Goal: Task Accomplishment & Management: Use online tool/utility

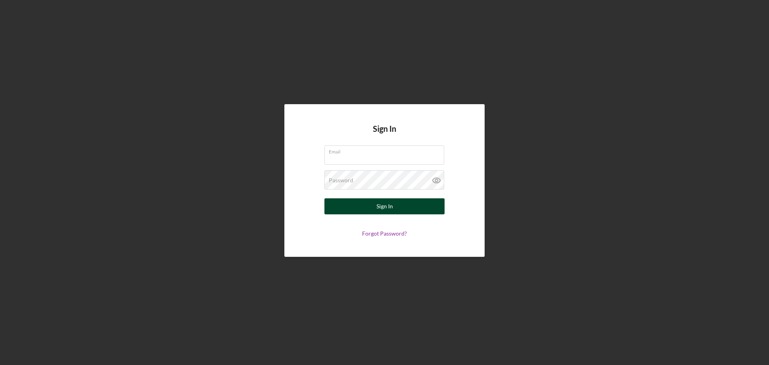
type input "[EMAIL_ADDRESS][DOMAIN_NAME]"
click at [371, 213] on button "Sign In" at bounding box center [384, 206] width 120 height 16
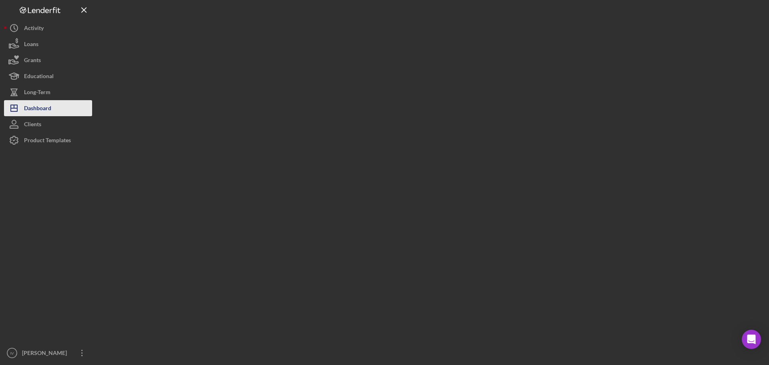
drag, startPoint x: 25, startPoint y: 108, endPoint x: 30, endPoint y: 107, distance: 4.6
click at [25, 108] on div "Dashboard" at bounding box center [37, 109] width 27 height 18
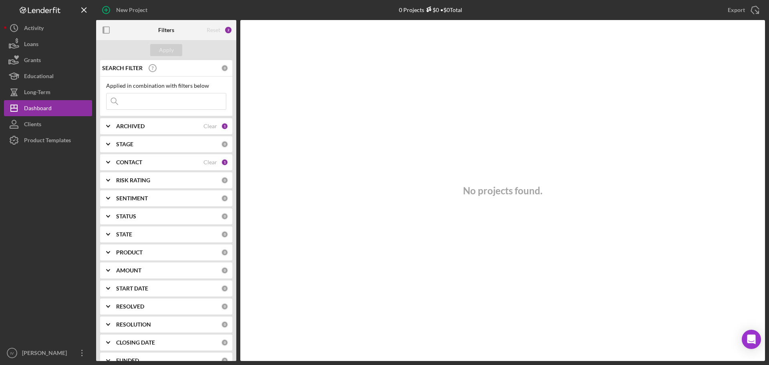
click at [186, 164] on div "CONTACT" at bounding box center [159, 162] width 87 height 6
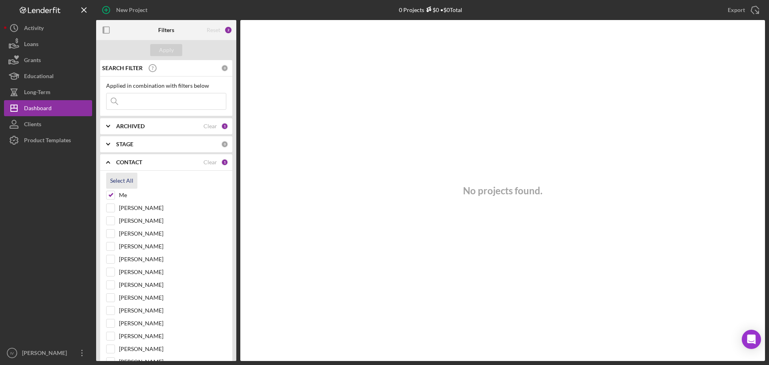
click at [130, 177] on div "Select All" at bounding box center [121, 181] width 23 height 16
checkbox input "true"
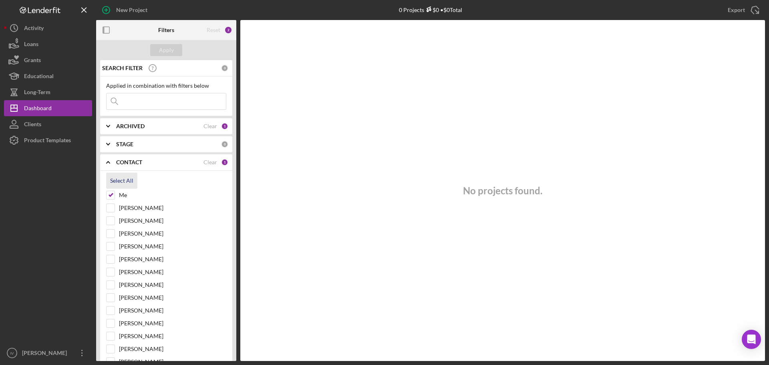
checkbox input "true"
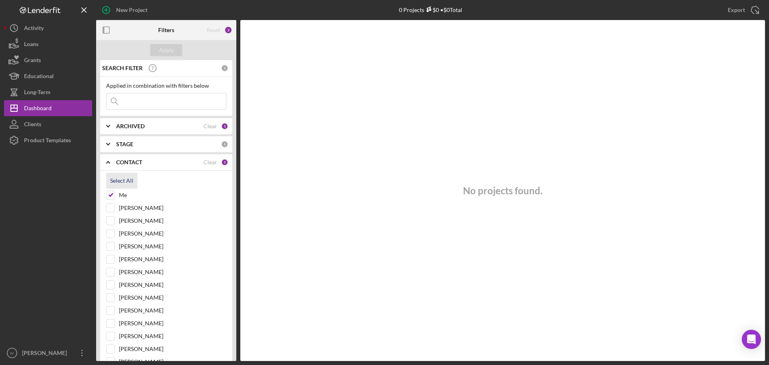
checkbox input "true"
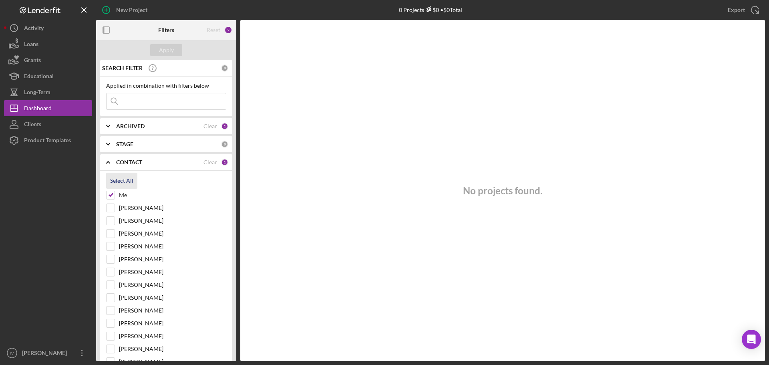
checkbox input "true"
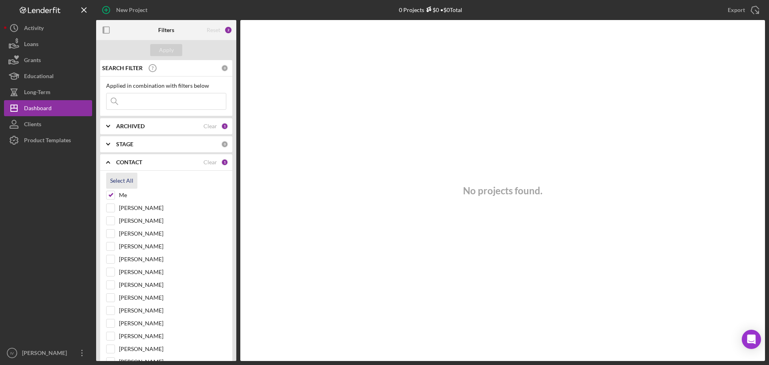
checkbox input "true"
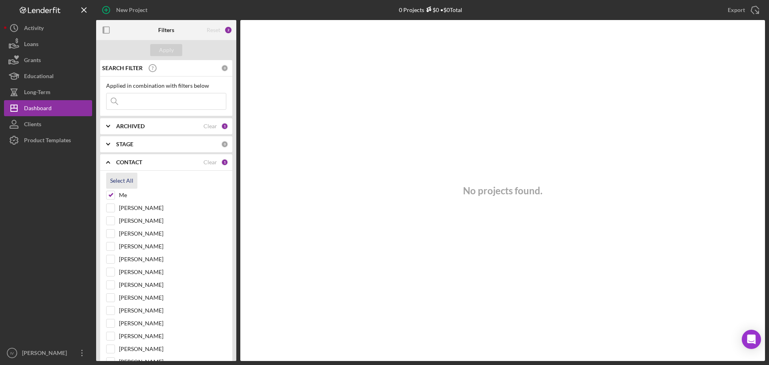
checkbox input "true"
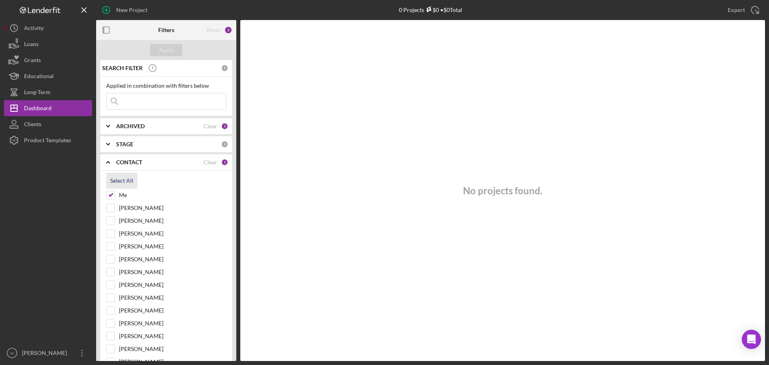
checkbox input "true"
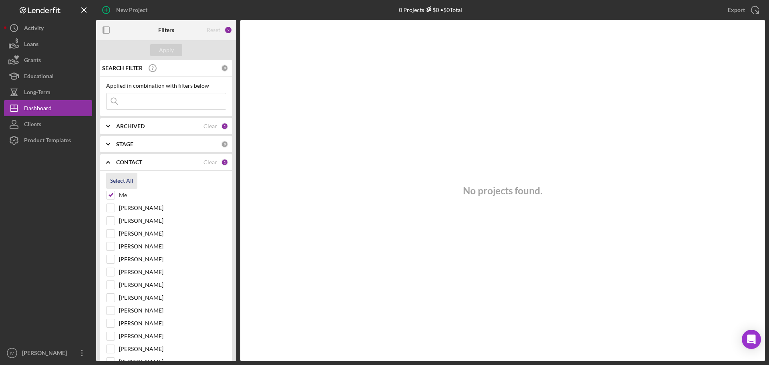
checkbox input "true"
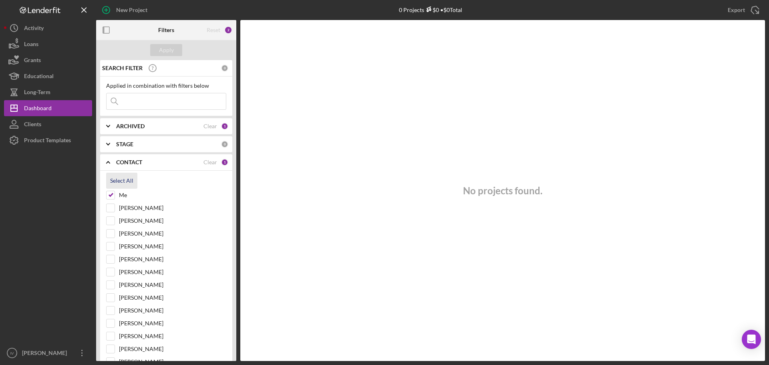
checkbox input "true"
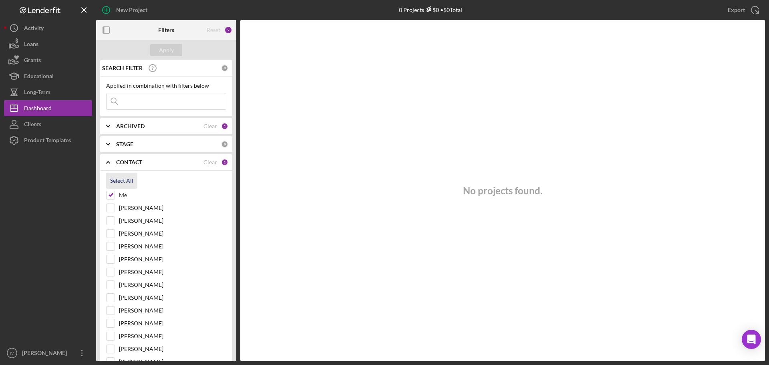
checkbox input "true"
click at [131, 96] on input at bounding box center [166, 101] width 119 height 16
click at [111, 127] on icon "Icon/Expander" at bounding box center [108, 126] width 20 height 20
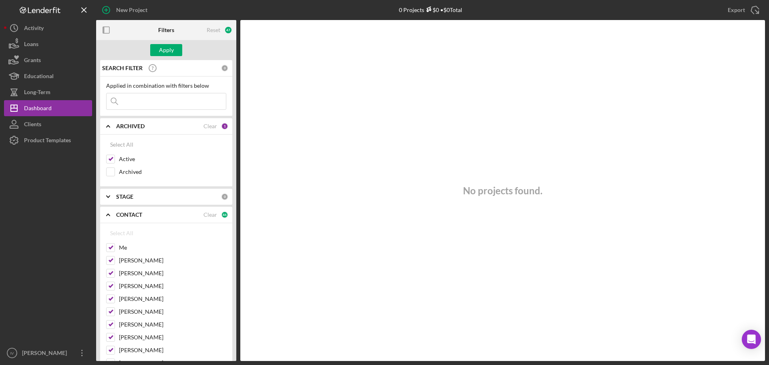
drag, startPoint x: 112, startPoint y: 174, endPoint x: 125, endPoint y: 153, distance: 24.5
click at [112, 173] on input "Archived" at bounding box center [111, 172] width 8 height 8
checkbox input "true"
click at [124, 105] on input at bounding box center [166, 101] width 119 height 16
drag, startPoint x: 165, startPoint y: 49, endPoint x: 194, endPoint y: 53, distance: 29.1
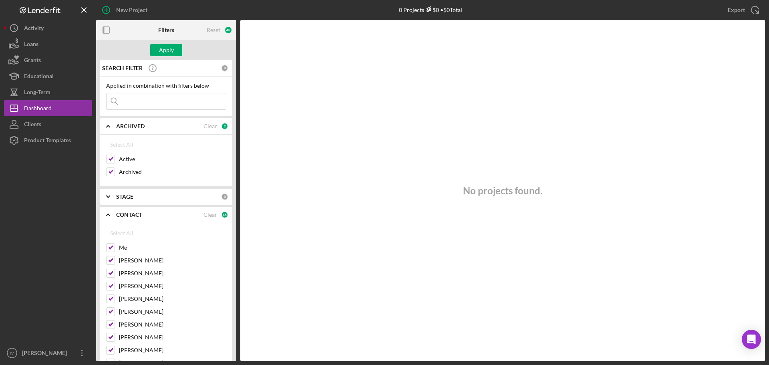
click at [167, 47] on div "Apply" at bounding box center [166, 50] width 15 height 12
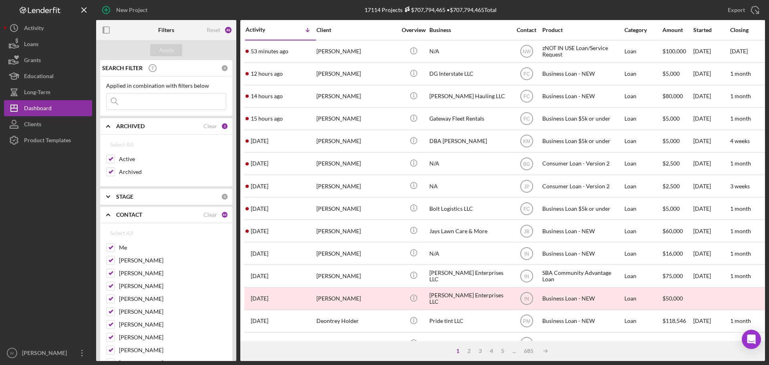
click at [129, 102] on input at bounding box center [166, 101] width 119 height 16
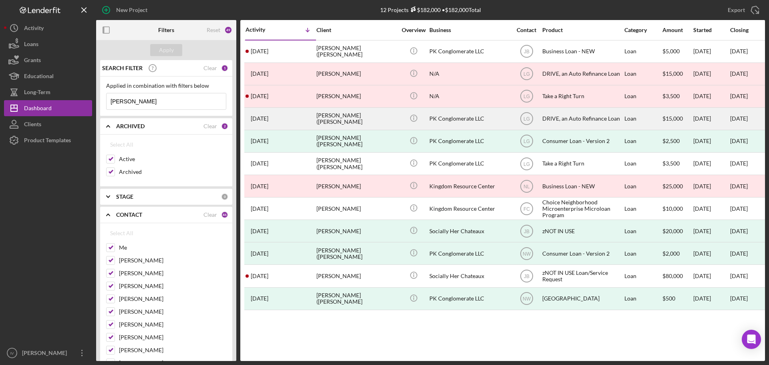
type input "[PERSON_NAME]"
click at [573, 122] on div "DRIVE, an Auto Refinance Loan" at bounding box center [582, 118] width 80 height 21
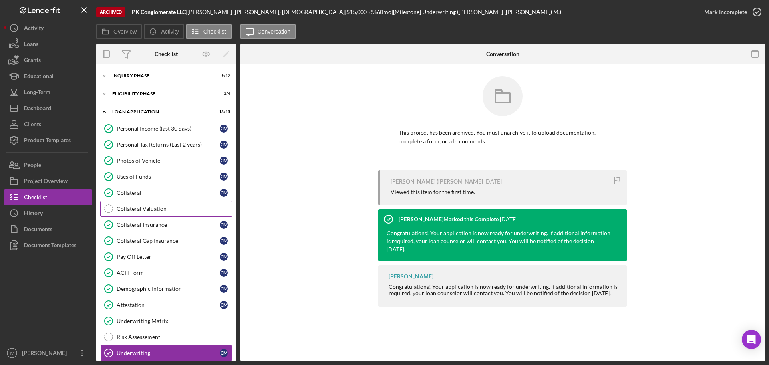
scroll to position [62, 0]
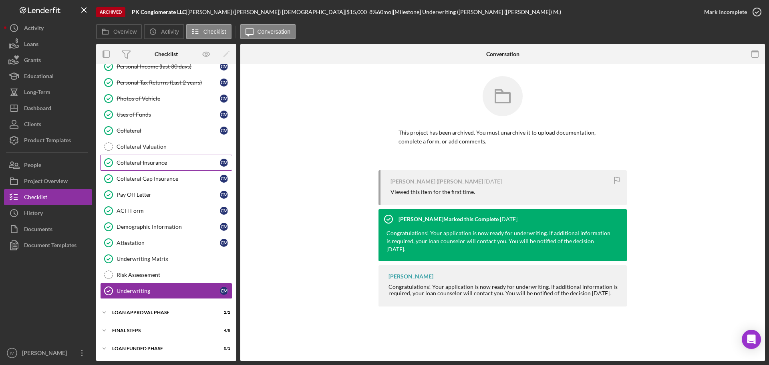
drag, startPoint x: 123, startPoint y: 164, endPoint x: 129, endPoint y: 163, distance: 6.1
click at [123, 164] on div "Collateral Insurance" at bounding box center [168, 162] width 103 height 6
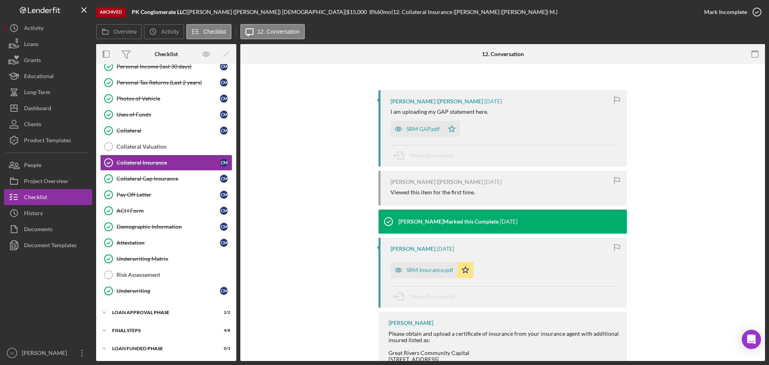
scroll to position [114, 0]
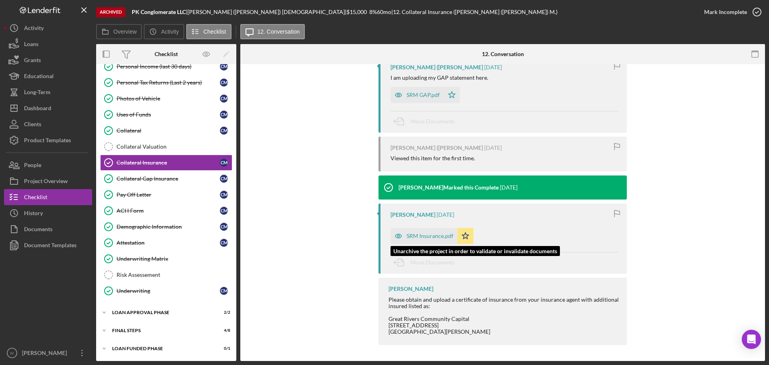
click at [398, 231] on icon "button" at bounding box center [398, 236] width 16 height 16
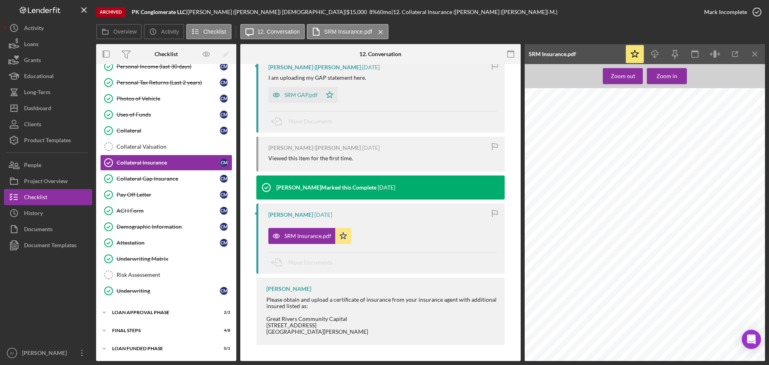
click at [665, 66] on div "Zoom out Zoom in For Roadside Assistance: [PHONE_NUMBER] Report a claim, get co…" at bounding box center [645, 212] width 240 height 297
drag, startPoint x: 665, startPoint y: 65, endPoint x: 674, endPoint y: 72, distance: 11.2
click at [665, 65] on div "Zoom out Zoom in For Roadside Assistance: [PHONE_NUMBER] Report a claim, get co…" at bounding box center [645, 212] width 240 height 297
click at [711, 82] on div "Zoom out Zoom in For Roadside Assistance: [PHONE_NUMBER] Report a claim, get co…" at bounding box center [645, 212] width 240 height 297
click at [672, 75] on div "Zoom in" at bounding box center [666, 76] width 21 height 16
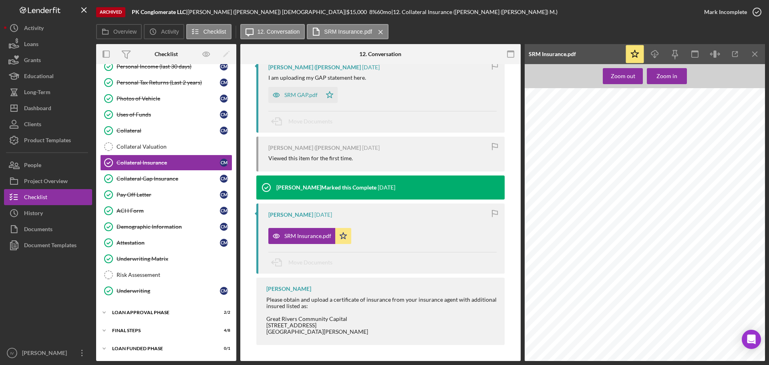
scroll to position [114, 56]
